Goal: Task Accomplishment & Management: Manage account settings

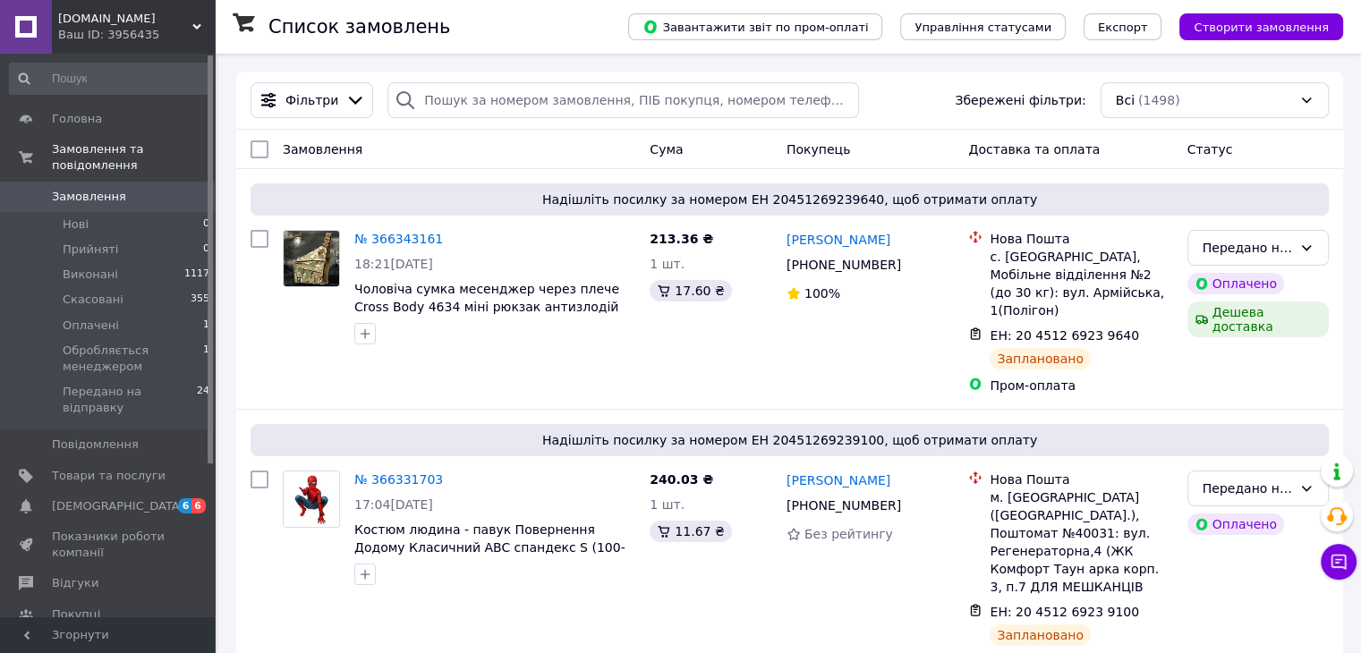
click at [149, 47] on div "Market.com Ваш ID: 3956435" at bounding box center [133, 27] width 163 height 54
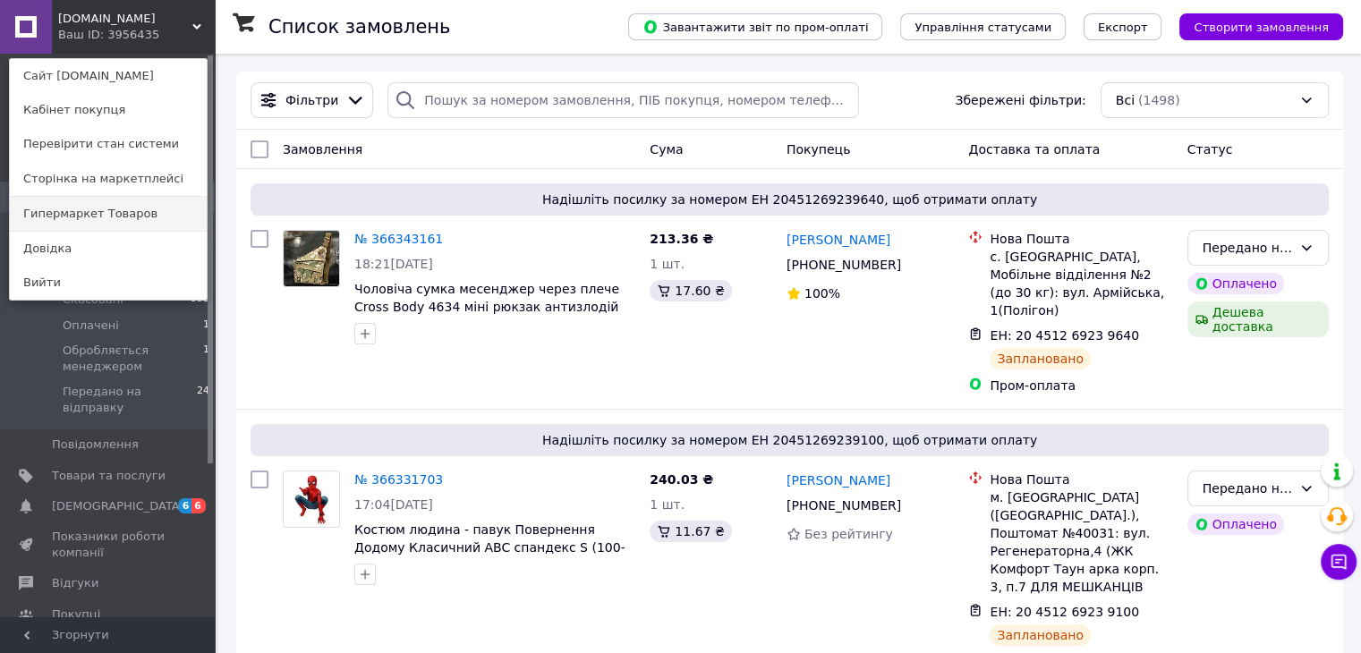
click at [84, 216] on link "Гипермаркет Товаров" at bounding box center [108, 214] width 197 height 34
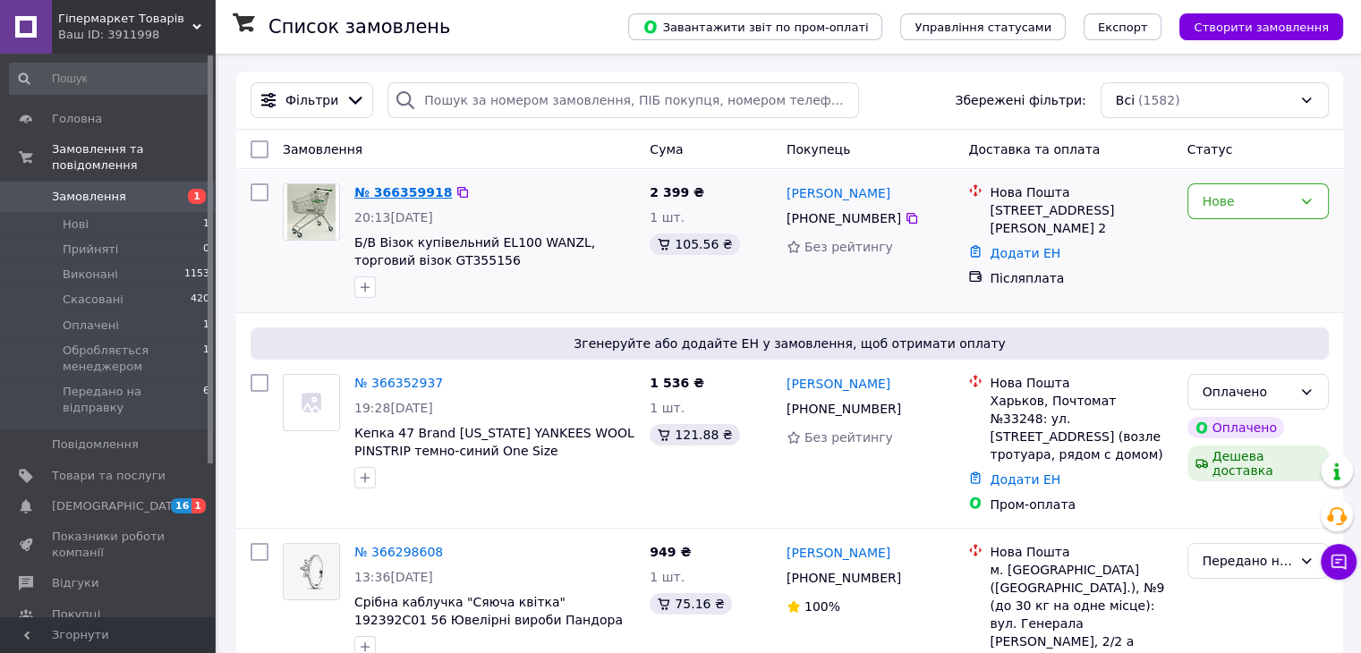
click at [412, 195] on link "№ 366359918" at bounding box center [403, 192] width 98 height 14
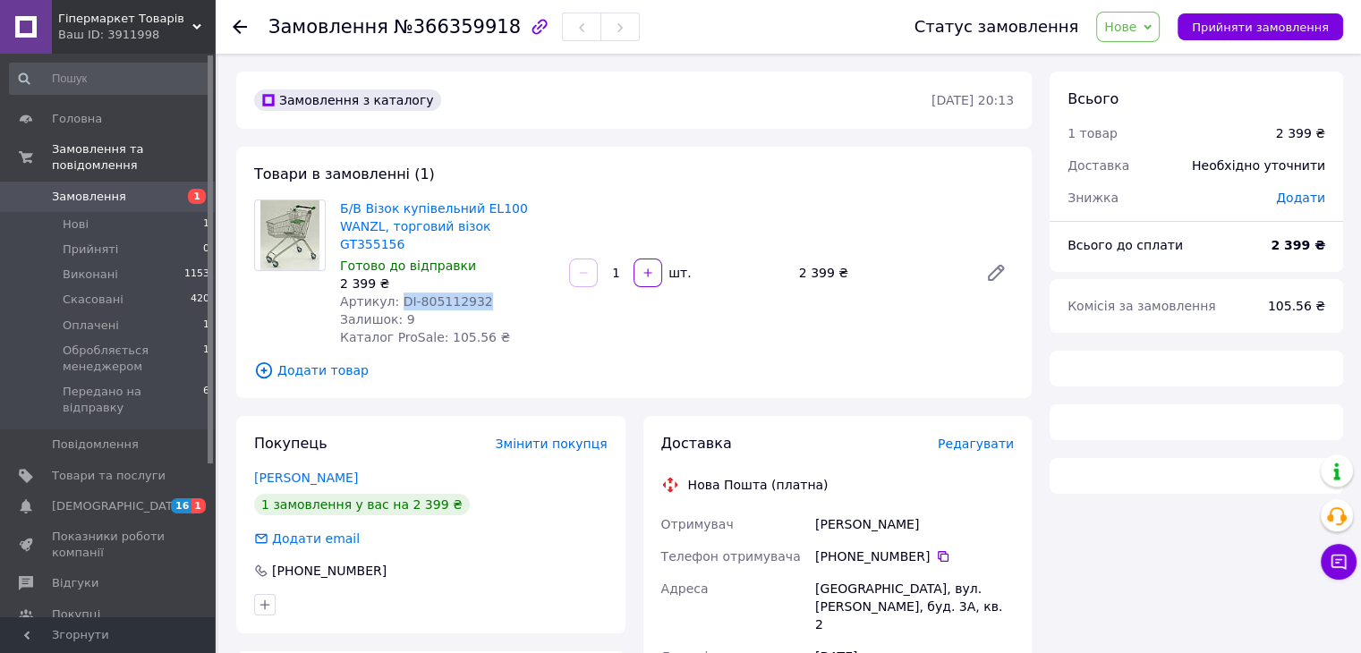
drag, startPoint x: 483, startPoint y: 277, endPoint x: 393, endPoint y: 282, distance: 90.5
click at [393, 293] on div "Артикул: DI-805112932" at bounding box center [447, 302] width 215 height 18
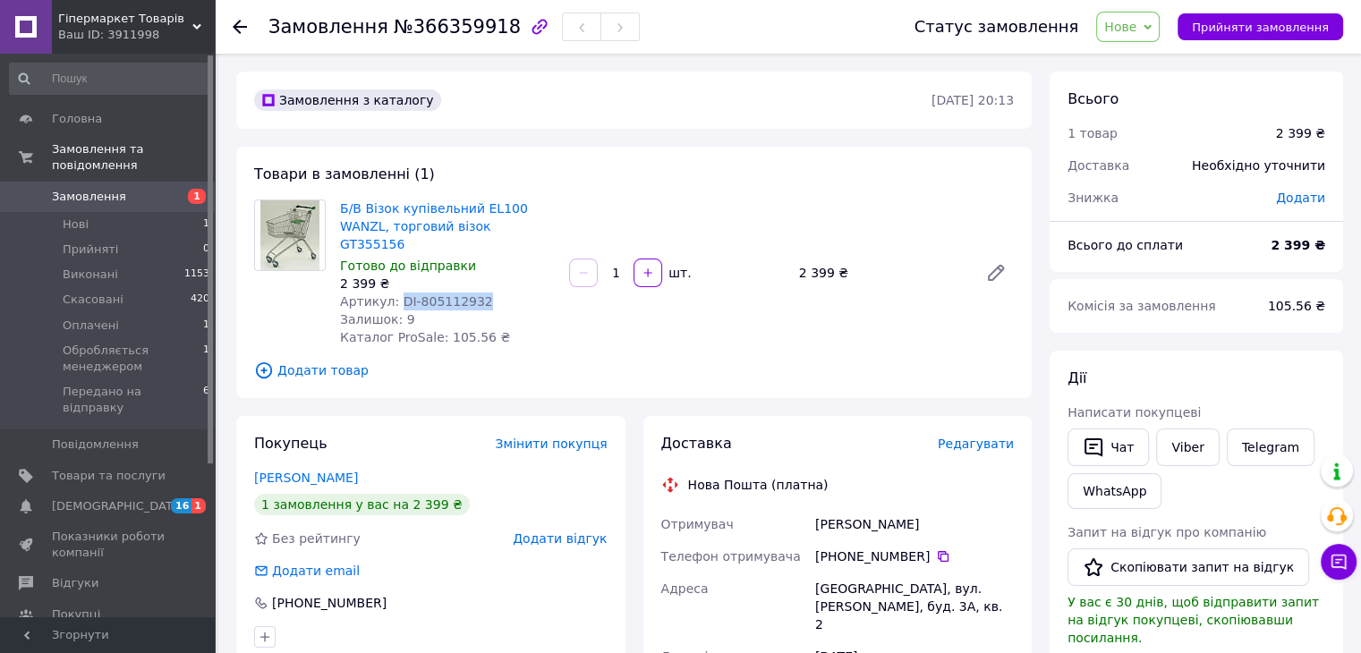
copy span "DI-805112932"
click at [150, 13] on span "Гіпермаркет Товарів" at bounding box center [125, 19] width 134 height 16
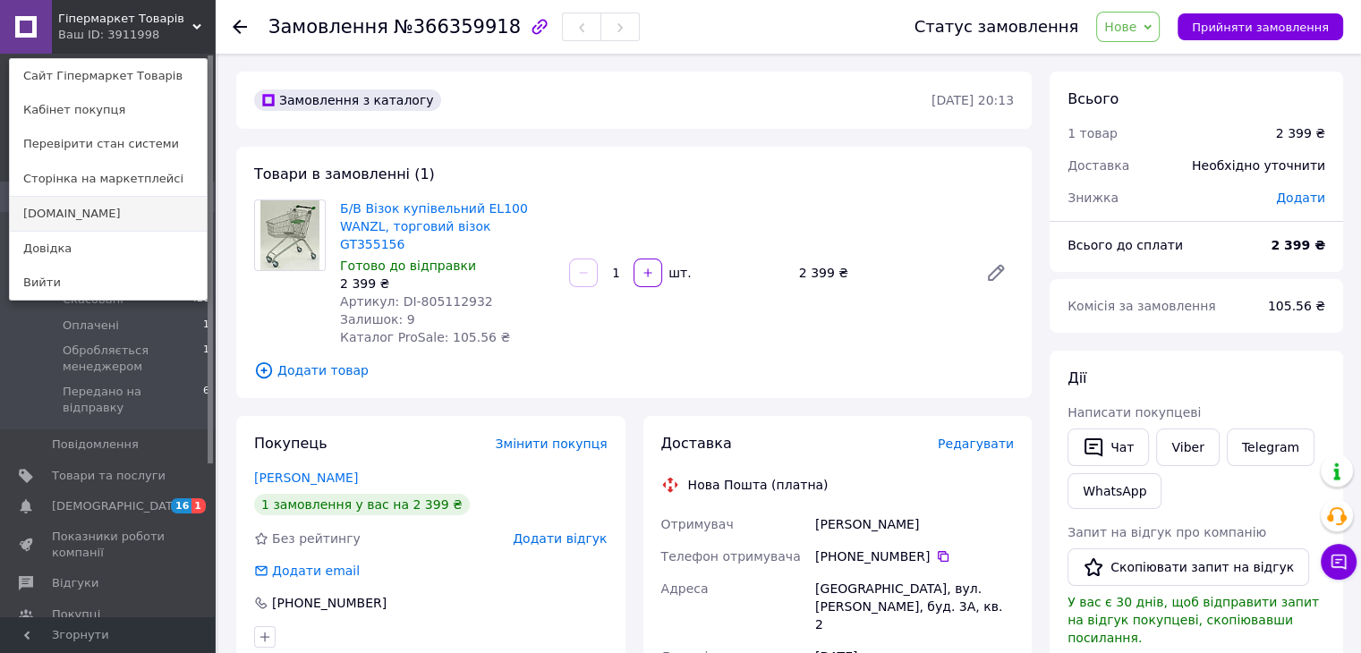
click at [64, 209] on link "[DOMAIN_NAME]" at bounding box center [108, 214] width 197 height 34
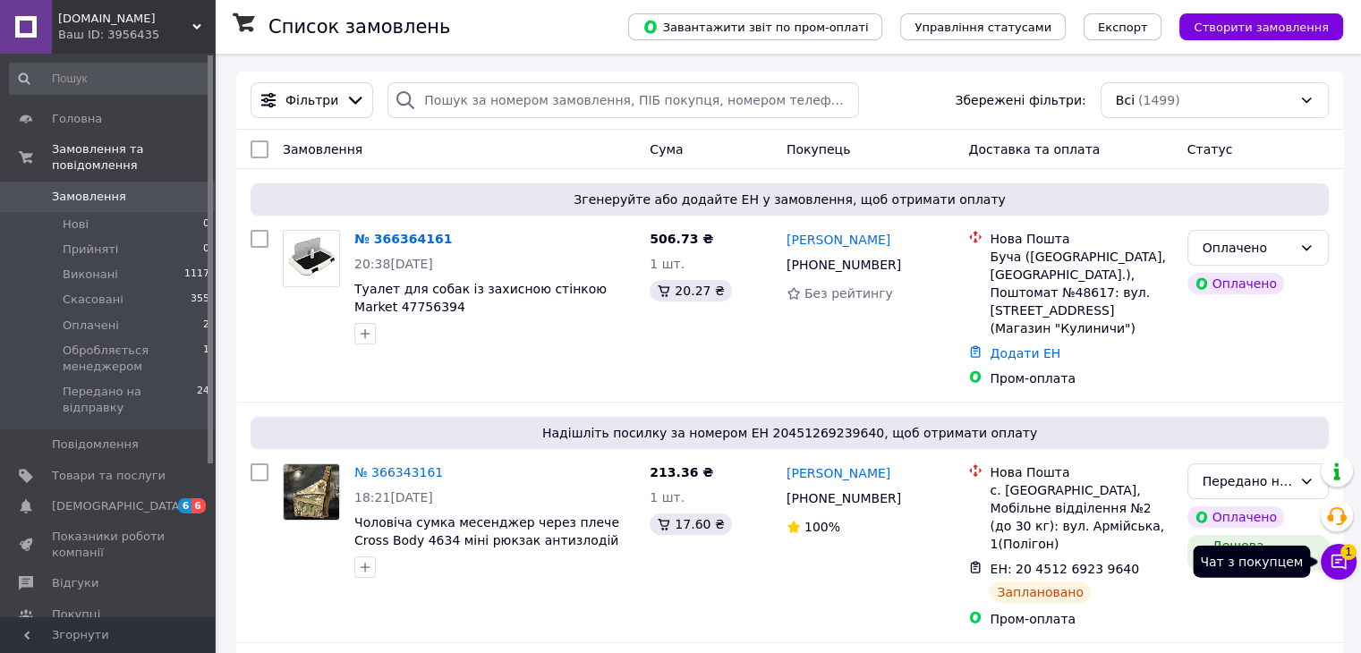
click at [1323, 553] on button "Чат з покупцем 1" at bounding box center [1339, 562] width 36 height 36
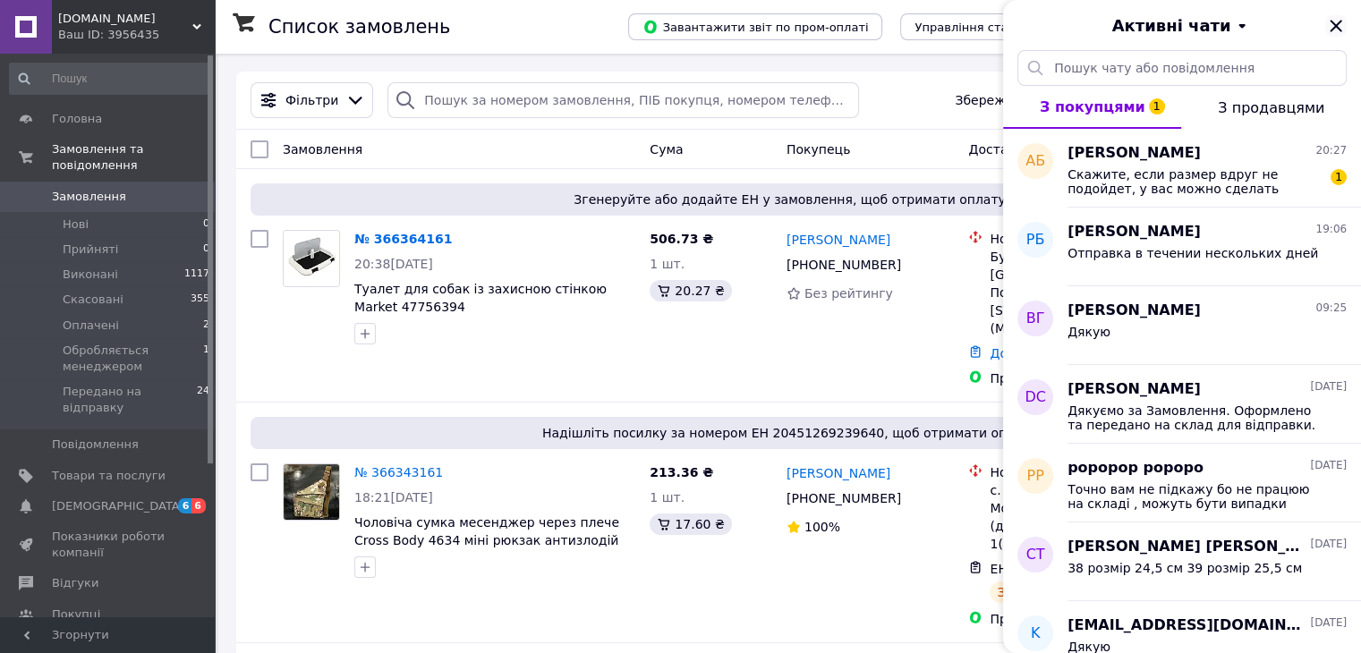
click at [1338, 33] on icon "Закрити" at bounding box center [1335, 25] width 21 height 21
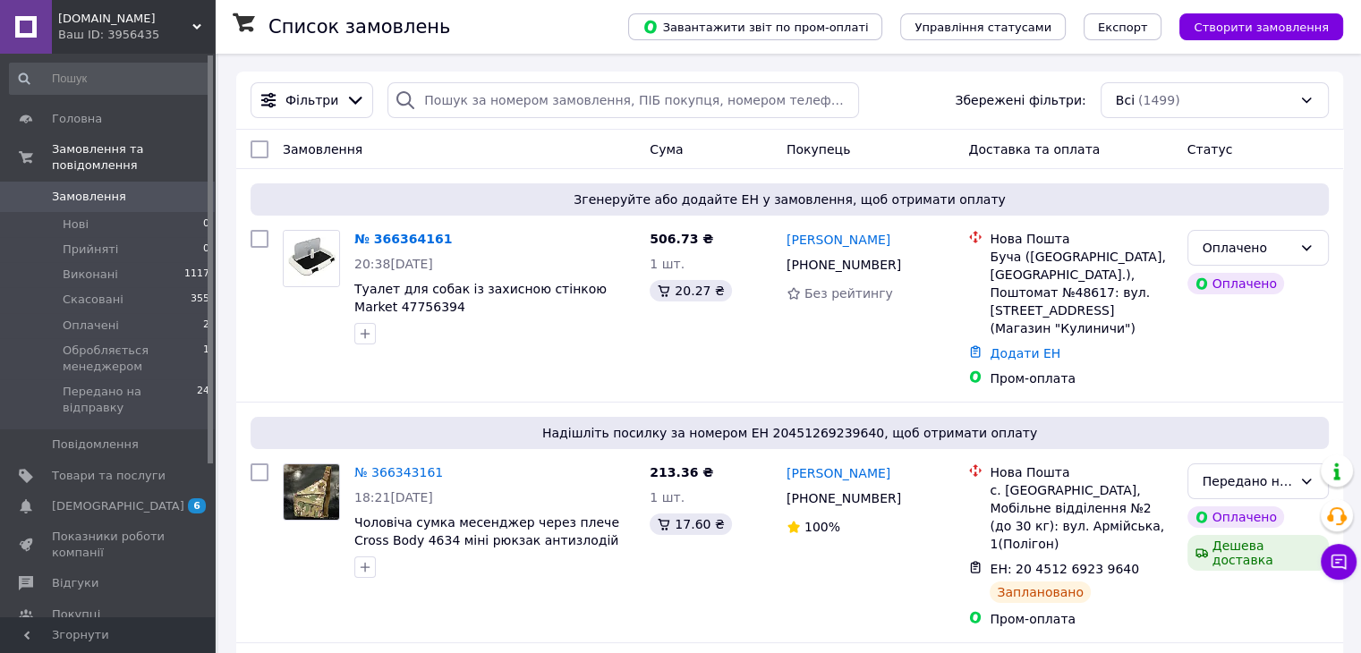
click at [117, 28] on div "Ваш ID: 3956435" at bounding box center [136, 35] width 157 height 16
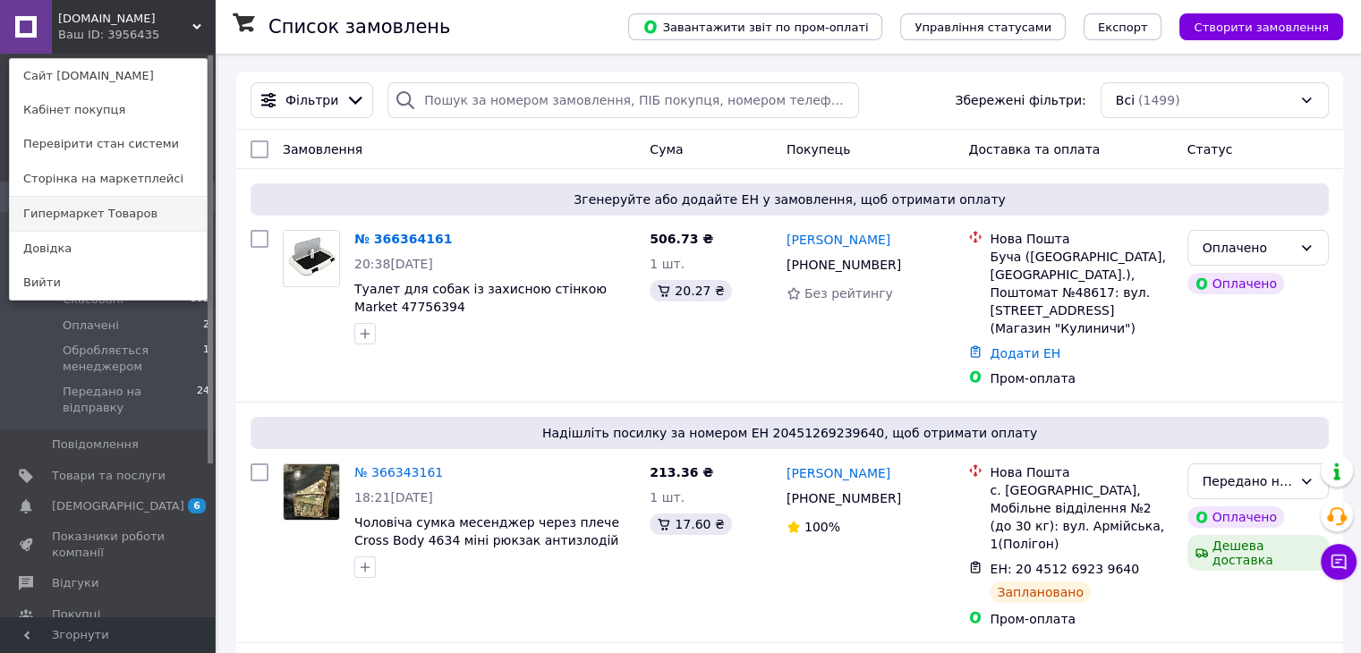
click at [93, 208] on link "Гипермаркет Товаров" at bounding box center [108, 214] width 197 height 34
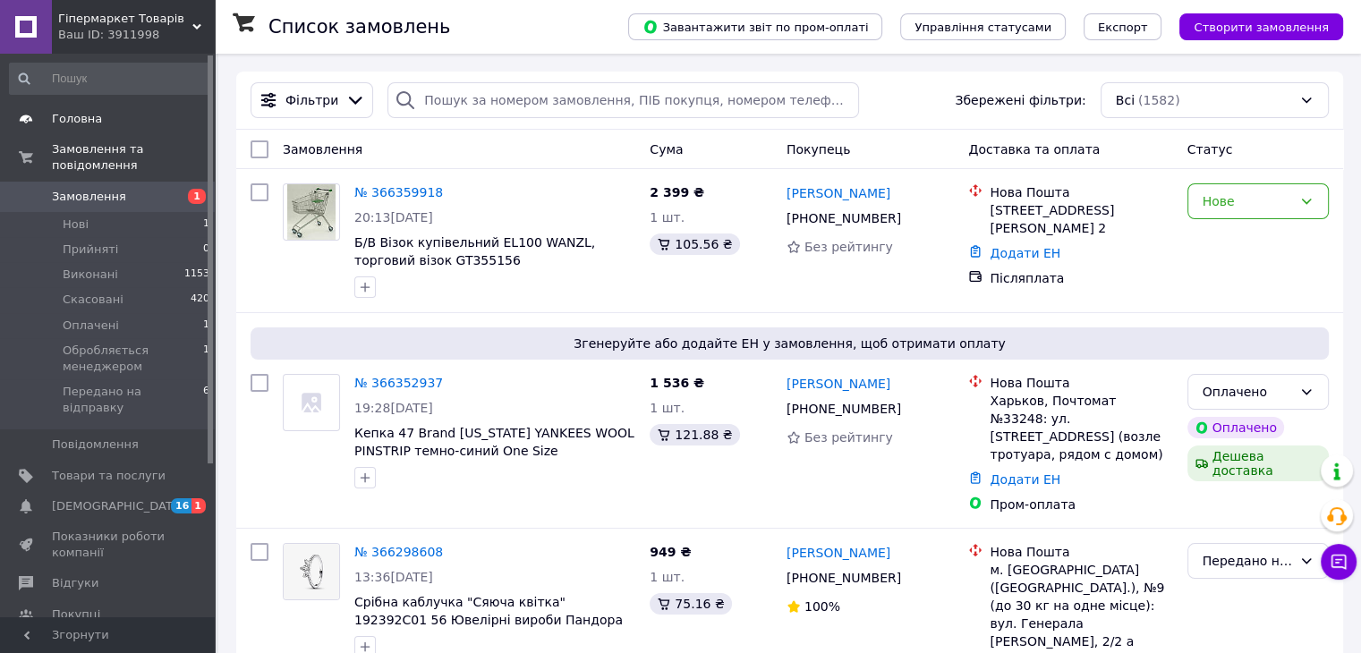
click at [106, 115] on span "Головна" at bounding box center [109, 119] width 114 height 16
